Goal: Task Accomplishment & Management: Use online tool/utility

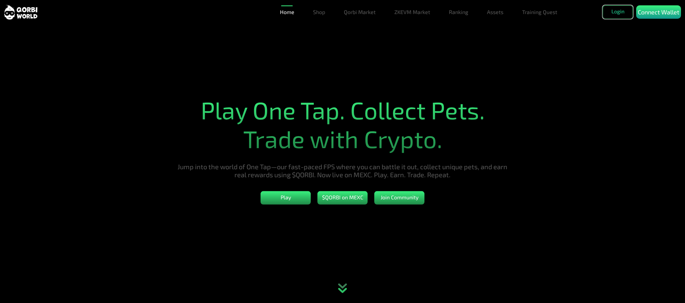
click at [617, 9] on button "Login" at bounding box center [617, 11] width 30 height 13
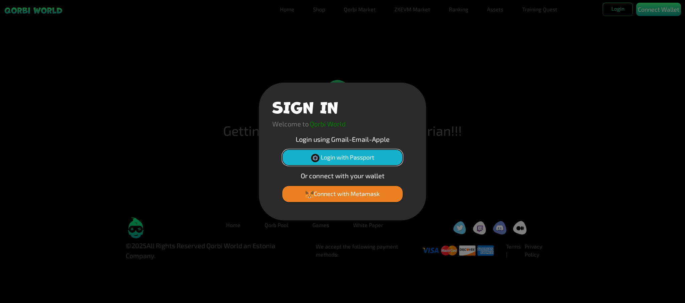
click at [356, 155] on button "Login with Passport" at bounding box center [342, 157] width 120 height 16
click at [340, 155] on button "Login with Passport" at bounding box center [342, 157] width 120 height 16
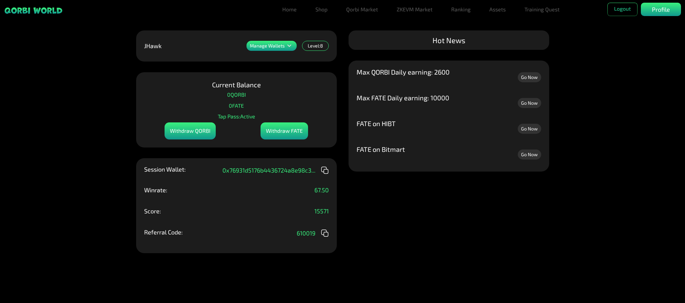
click at [238, 118] on p "Tap Pass: Active" at bounding box center [236, 116] width 37 height 10
click at [528, 77] on link "Go Now" at bounding box center [528, 77] width 23 height 10
click at [498, 10] on link "Assets" at bounding box center [497, 9] width 22 height 13
click at [499, 21] on link "Assets" at bounding box center [497, 22] width 22 height 13
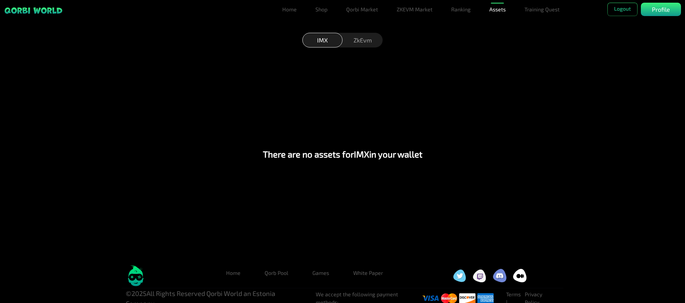
click at [362, 40] on div "ZkEvm" at bounding box center [362, 40] width 40 height 14
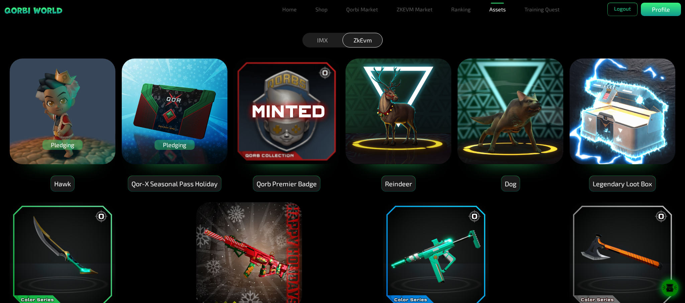
click at [68, 146] on div "Pledging" at bounding box center [62, 145] width 40 height 10
click at [64, 146] on div "Pledging" at bounding box center [62, 145] width 40 height 10
click at [69, 144] on div "Pledging" at bounding box center [62, 145] width 40 height 10
click at [60, 141] on div "Pledging" at bounding box center [62, 145] width 40 height 10
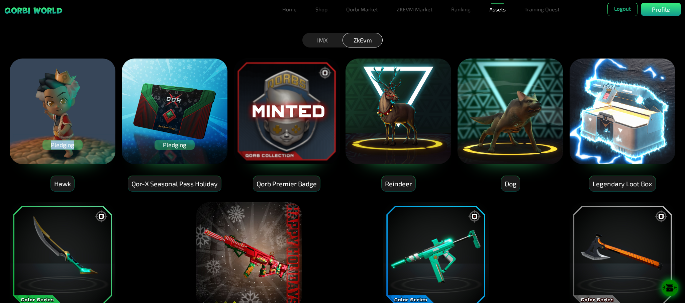
click at [66, 100] on img at bounding box center [62, 111] width 107 height 107
click at [63, 145] on div "Pledging" at bounding box center [62, 145] width 40 height 10
click at [62, 145] on div "Pledging" at bounding box center [62, 145] width 40 height 10
click at [57, 145] on div "Pledging" at bounding box center [62, 145] width 40 height 10
click at [56, 142] on div "Pledging" at bounding box center [62, 145] width 40 height 10
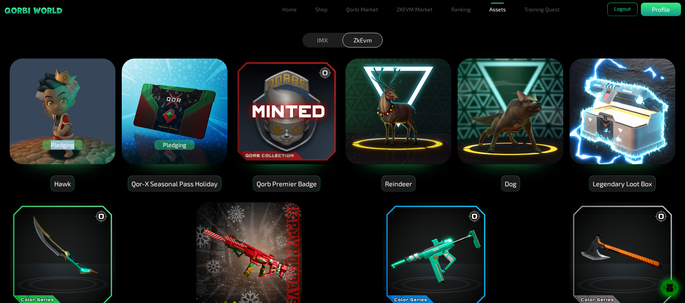
click at [55, 142] on div "Pledging" at bounding box center [62, 145] width 40 height 10
click at [69, 150] on img at bounding box center [62, 111] width 107 height 107
click at [60, 169] on div "Pledging Hawk" at bounding box center [62, 125] width 107 height 134
click at [57, 184] on div "Hawk" at bounding box center [62, 184] width 23 height 16
click at [166, 146] on div "Pledging" at bounding box center [174, 145] width 40 height 10
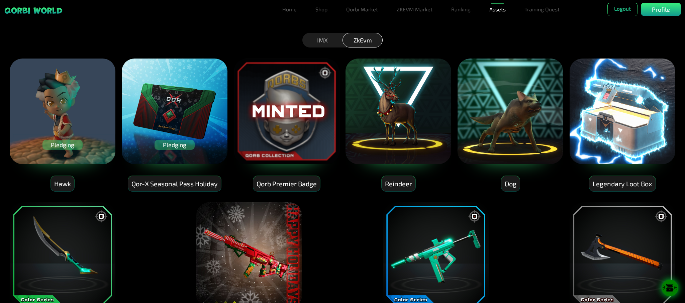
click at [61, 145] on div "Pledging" at bounding box center [62, 145] width 40 height 10
click at [186, 139] on img at bounding box center [174, 111] width 107 height 107
click at [58, 143] on div "Pledging" at bounding box center [62, 145] width 40 height 10
click at [57, 146] on div "Pledging" at bounding box center [62, 145] width 40 height 10
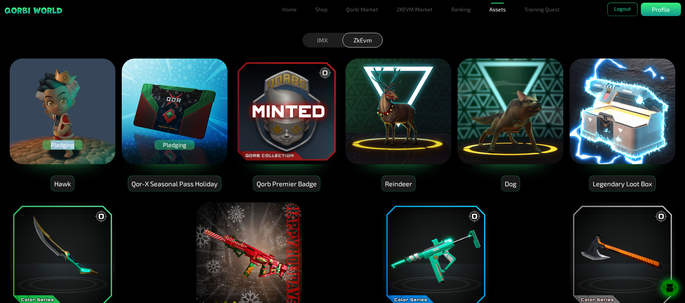
click at [56, 145] on div "Pledging" at bounding box center [62, 145] width 40 height 10
click at [56, 144] on div "Pledging" at bounding box center [62, 145] width 40 height 10
click at [56, 143] on div "Pledging" at bounding box center [62, 145] width 40 height 10
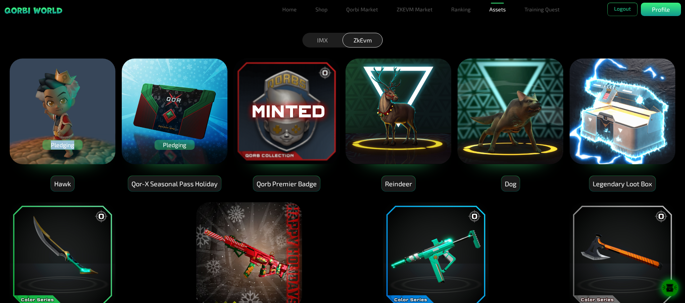
click at [55, 143] on div "Pledging" at bounding box center [62, 145] width 40 height 10
